Goal: Task Accomplishment & Management: Complete application form

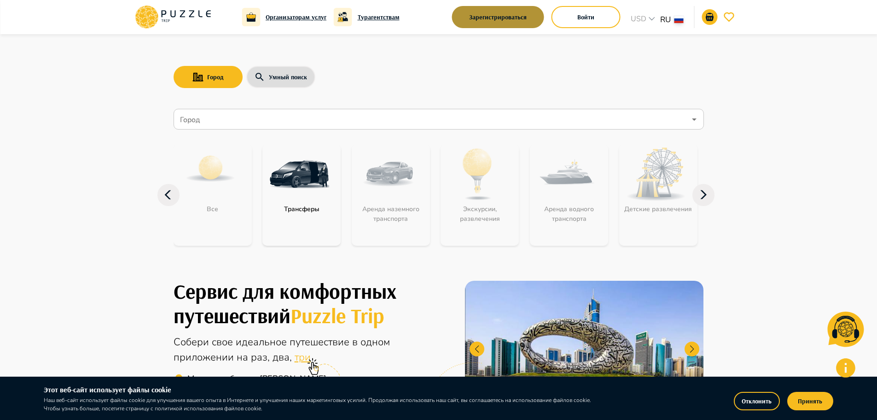
click at [495, 13] on button "Зарегистрироваться" at bounding box center [498, 17] width 92 height 22
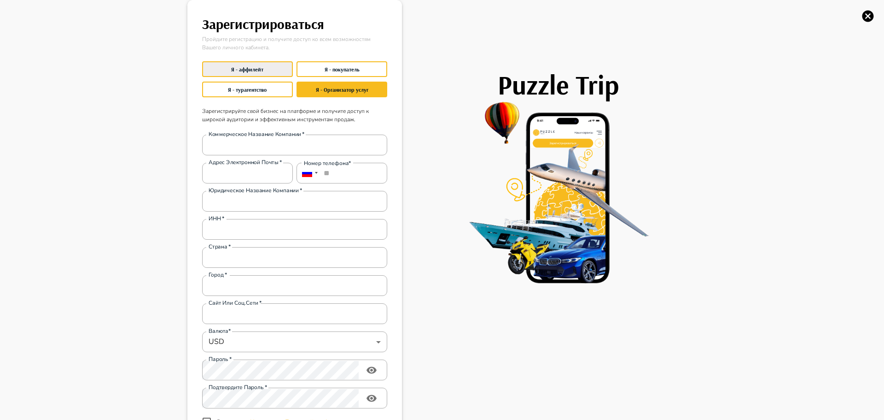
click at [252, 67] on button "Я - аффилейт" at bounding box center [247, 69] width 91 height 16
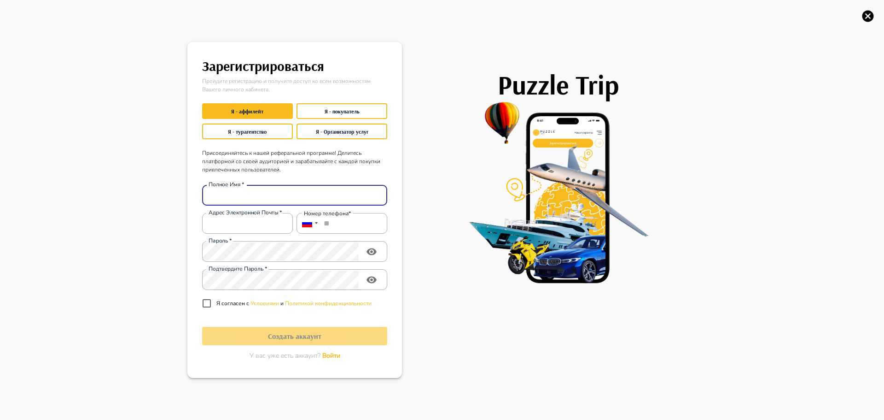
click at [272, 202] on input "Полное Имя   *" at bounding box center [294, 195] width 185 height 18
type input "**********"
click at [262, 224] on input "Адрес электронной почты   *" at bounding box center [247, 223] width 91 height 18
type input "**********"
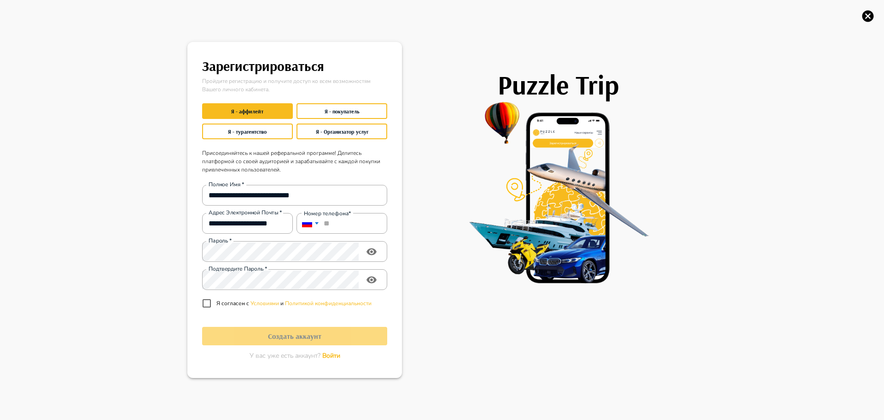
click at [305, 228] on div at bounding box center [309, 223] width 24 height 21
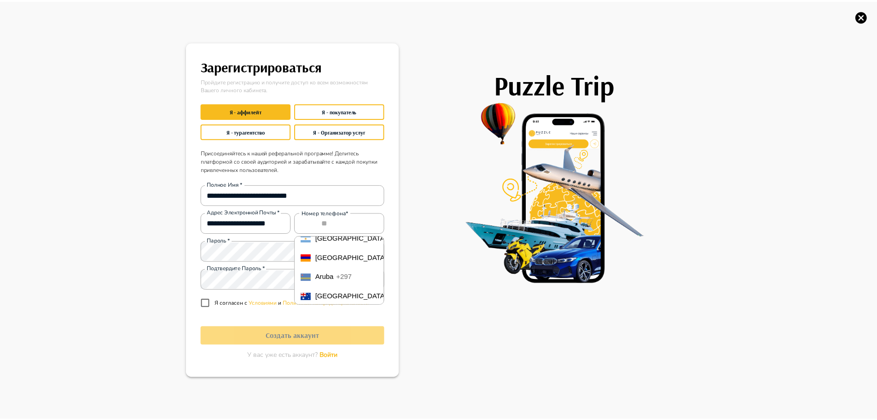
scroll to position [92, 0]
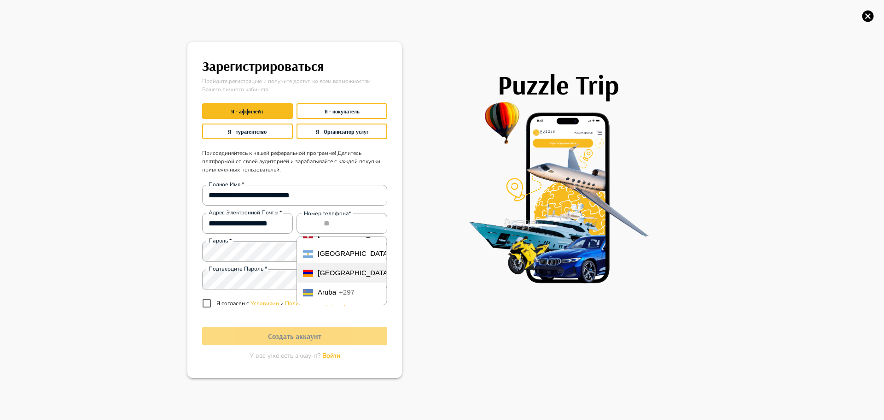
click at [337, 276] on span "Armenia" at bounding box center [354, 273] width 72 height 8
click at [330, 225] on input "****" at bounding box center [342, 223] width 91 height 21
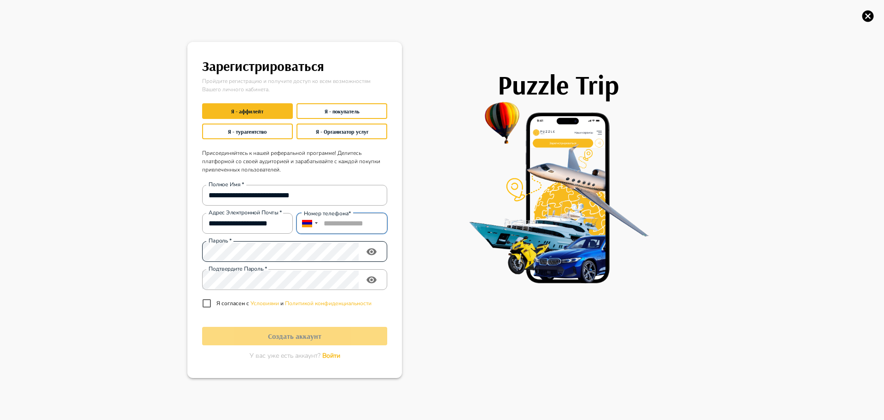
type input "**********"
click at [288, 261] on div "Пароль   *" at bounding box center [294, 251] width 185 height 21
click at [376, 248] on icon "toggle password visibility" at bounding box center [371, 251] width 11 height 11
click at [164, 247] on div "**********" at bounding box center [442, 210] width 884 height 420
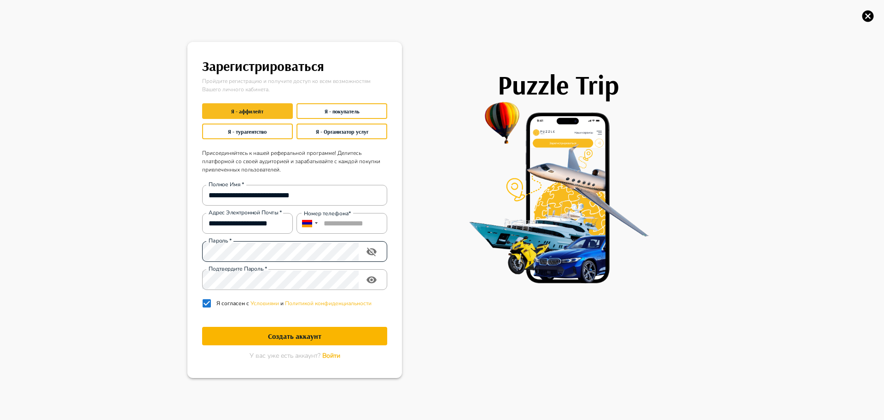
click at [283, 336] on h1 "Создать аккаунт" at bounding box center [294, 336] width 185 height 9
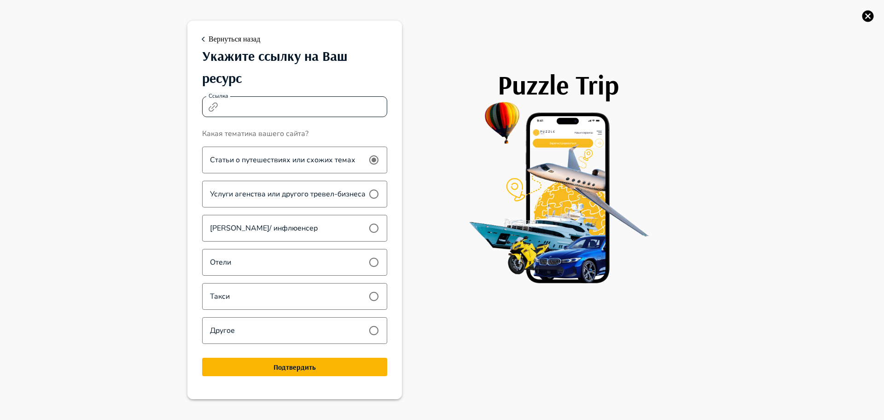
click at [258, 106] on input "Ссылка" at bounding box center [305, 107] width 166 height 18
click at [259, 110] on input "Ссылка" at bounding box center [305, 107] width 166 height 18
type input "**********"
click at [337, 368] on h1 "Подтвердить" at bounding box center [294, 366] width 185 height 9
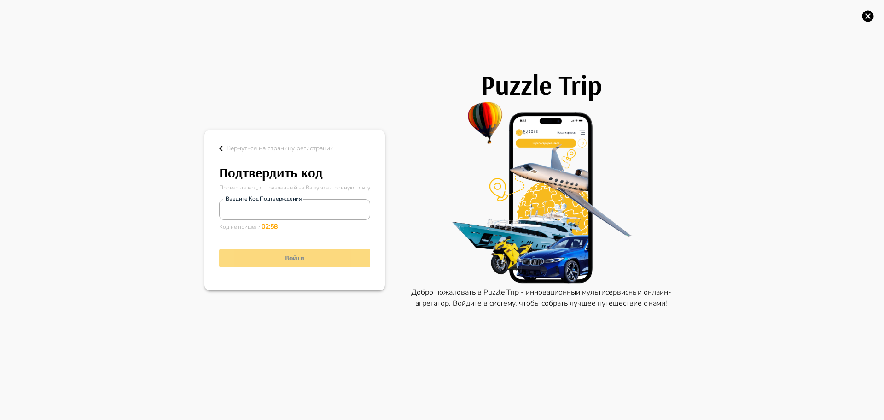
click at [253, 199] on label "Введите код подтверждения" at bounding box center [264, 199] width 76 height 8
click at [253, 200] on input "Введите код подтверждения" at bounding box center [294, 209] width 151 height 18
click at [249, 211] on input "Введите код подтверждения" at bounding box center [294, 209] width 151 height 18
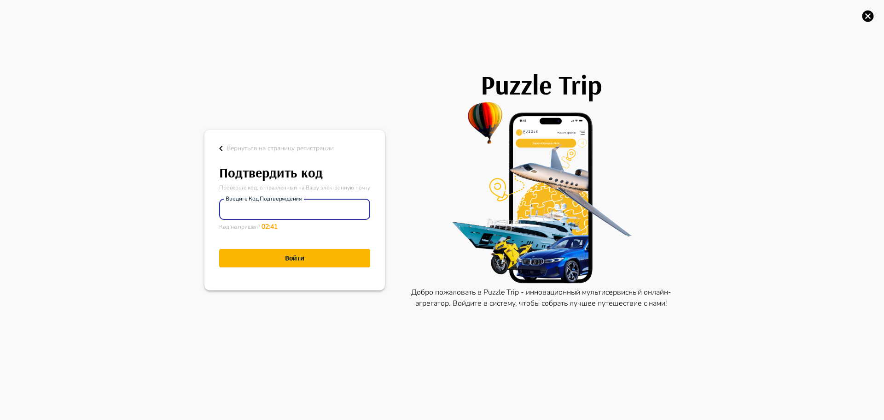
type input "******"
click at [310, 266] on button "Войти" at bounding box center [294, 258] width 151 height 18
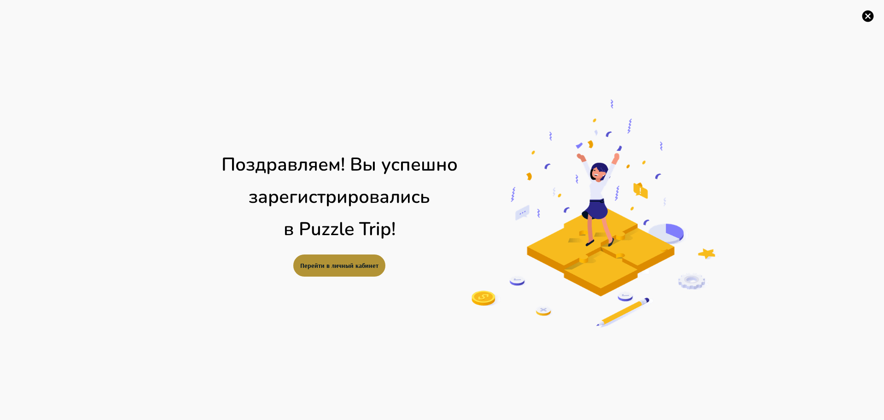
click at [351, 261] on button "Перейти в личный кабинет" at bounding box center [339, 265] width 92 height 22
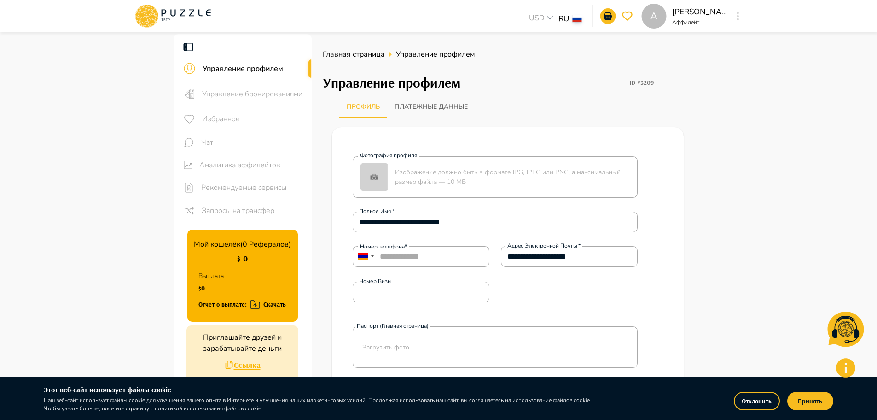
click at [375, 176] on img at bounding box center [375, 177] width 28 height 28
click at [0, 0] on input "Фотография профиля Изображение должно быть в формате JPG, JPEG или PNG, а макси…" at bounding box center [0, 0] width 0 height 0
click at [376, 179] on img at bounding box center [375, 177] width 28 height 28
click at [0, 0] on input "Фотография профиля Изображение должно быть в формате JPG, JPEG или PNG, а макси…" at bounding box center [0, 0] width 0 height 0
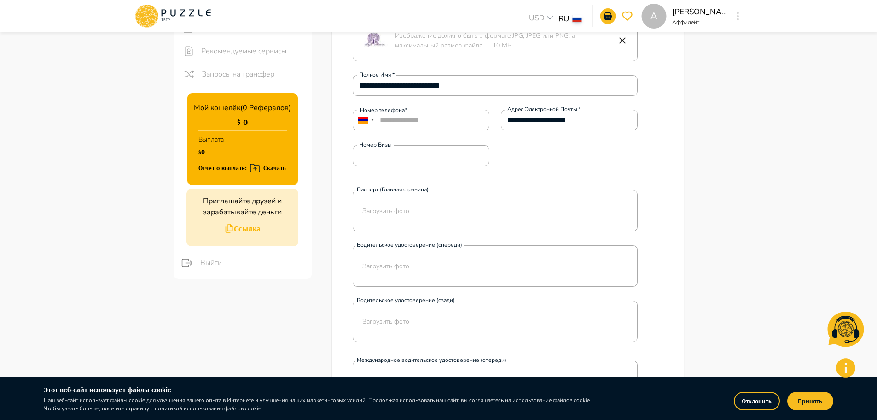
scroll to position [138, 0]
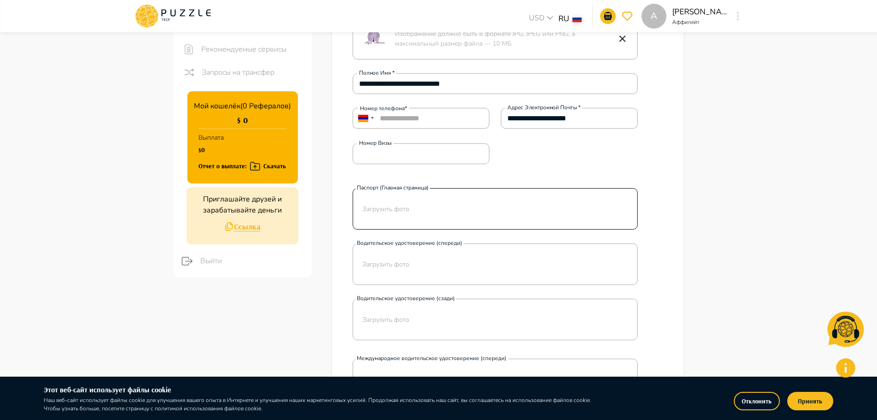
click at [424, 212] on div "Загрузить фото" at bounding box center [490, 208] width 275 height 41
click at [0, 0] on input "Паспорт (Главная страница) Загрузить фото" at bounding box center [0, 0] width 0 height 0
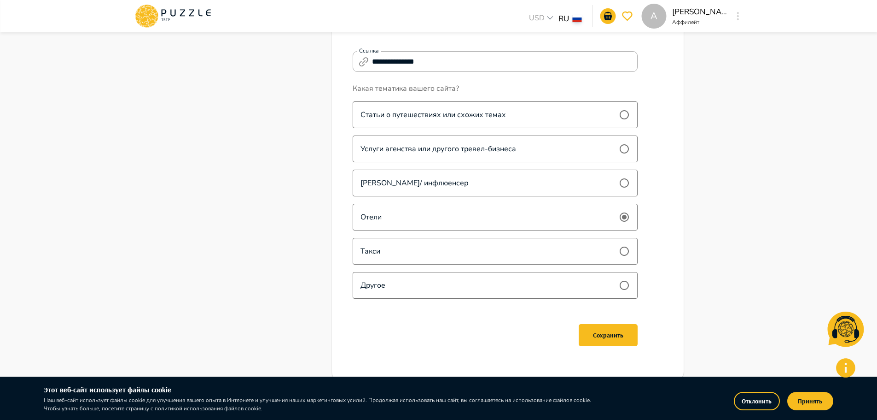
scroll to position [599, 0]
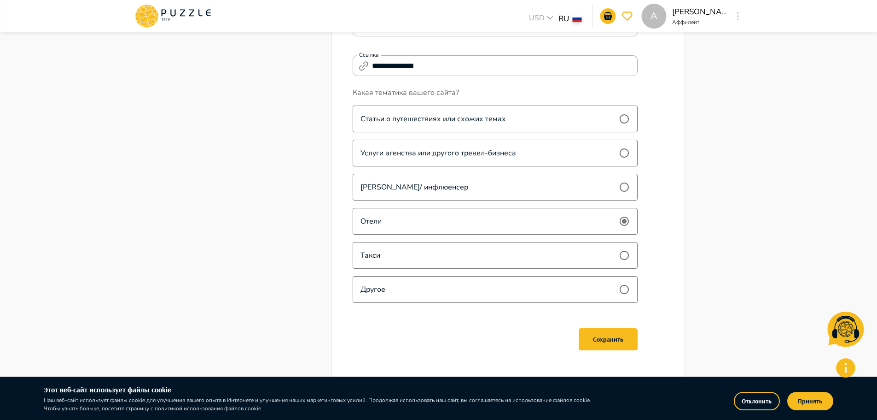
click at [618, 156] on label "Услуги агенства или другого тревел-бизнеса" at bounding box center [495, 153] width 285 height 27
click at [619, 339] on button "Сохранить" at bounding box center [608, 339] width 59 height 22
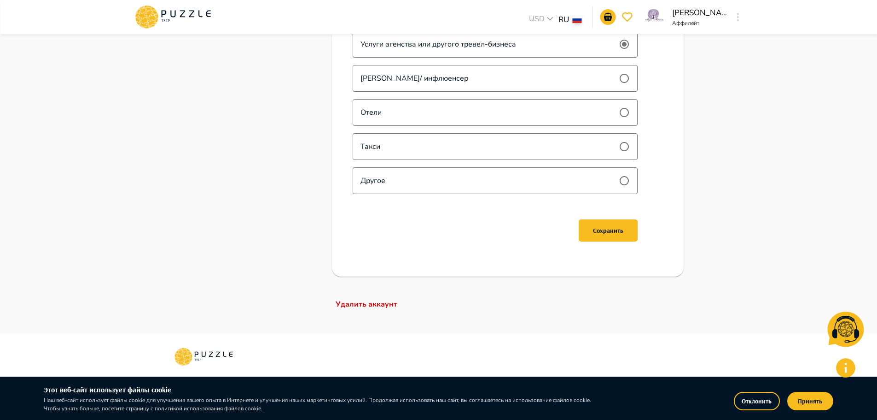
scroll to position [808, 0]
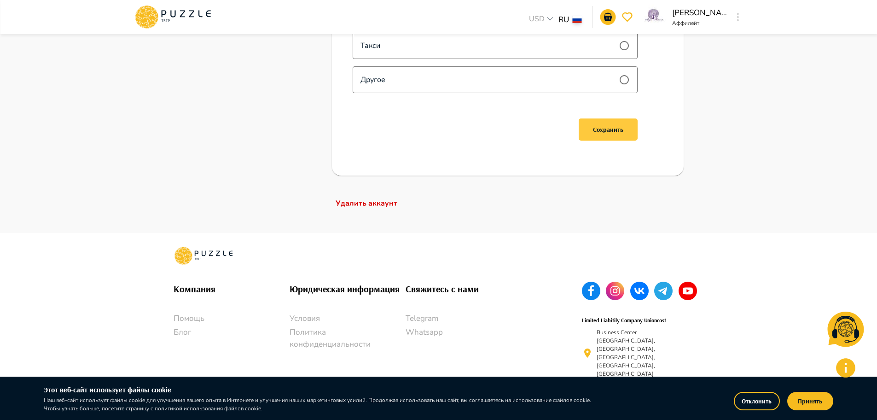
click at [611, 134] on button "Сохранить" at bounding box center [608, 129] width 59 height 22
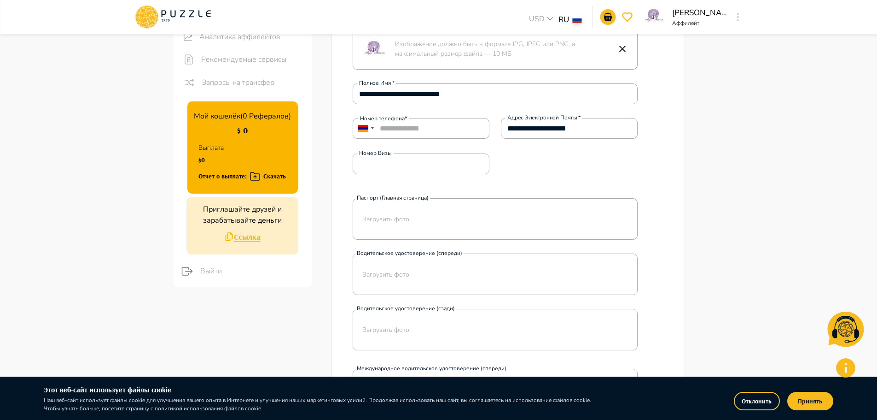
scroll to position [0, 0]
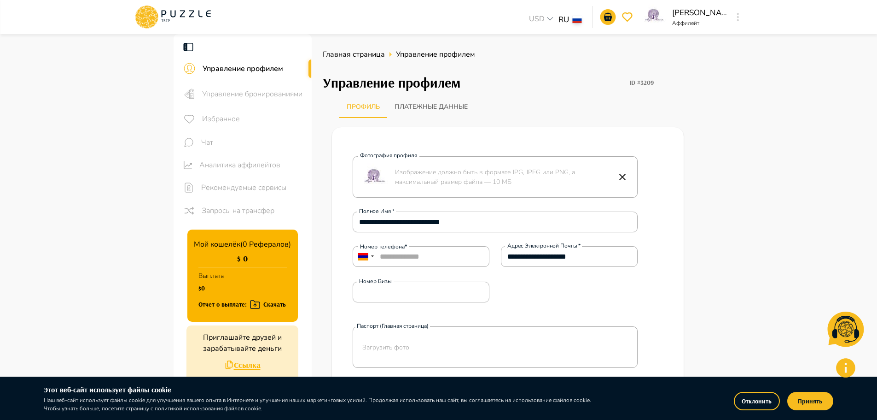
click at [153, 10] on icon at bounding box center [155, 12] width 6 height 6
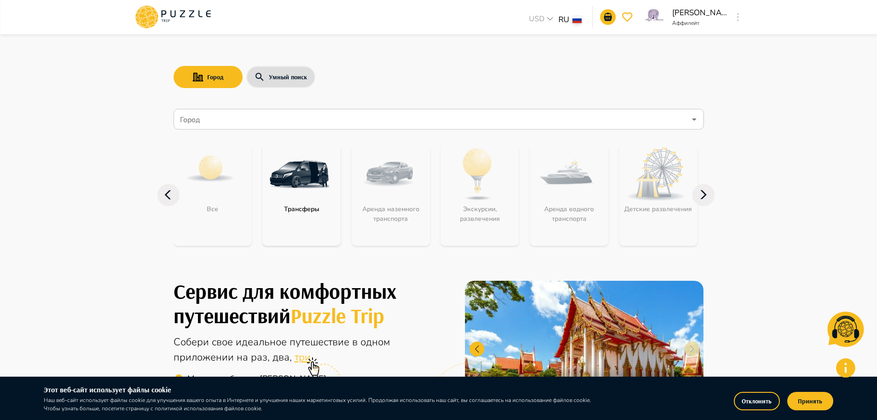
click at [688, 20] on p "Аффилейт" at bounding box center [699, 23] width 55 height 8
click at [654, 13] on img at bounding box center [654, 16] width 25 height 25
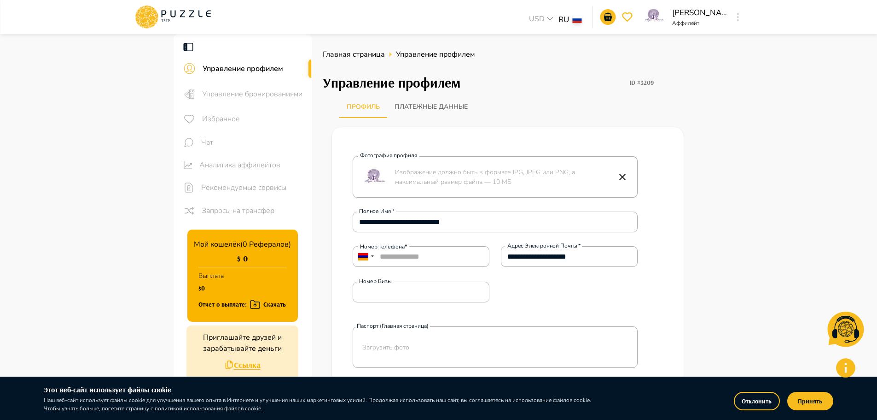
click at [158, 22] on icon at bounding box center [173, 17] width 78 height 24
